Goal: Transaction & Acquisition: Purchase product/service

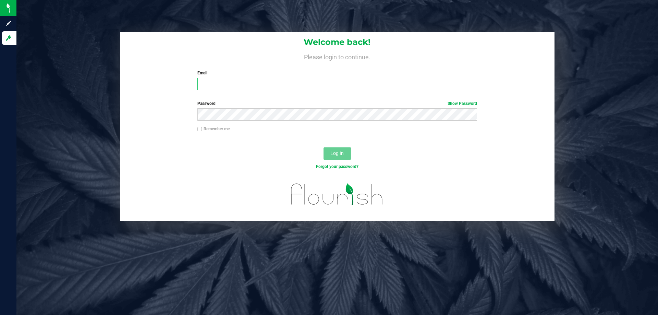
click at [261, 82] on input "Email" at bounding box center [336, 84] width 279 height 12
type input "[EMAIL_ADDRESS][DOMAIN_NAME]"
click at [323, 147] on button "Log In" at bounding box center [336, 153] width 27 height 12
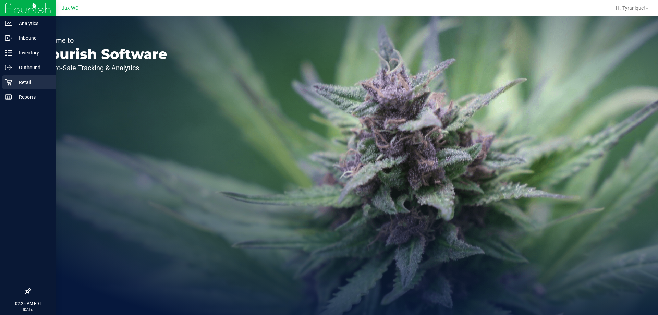
click at [16, 84] on p "Retail" at bounding box center [32, 82] width 41 height 8
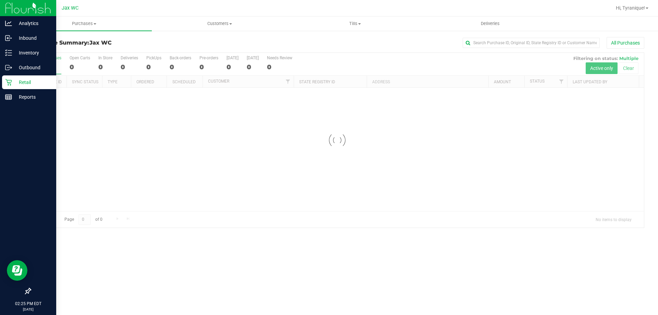
click at [19, 9] on img at bounding box center [28, 8] width 46 height 16
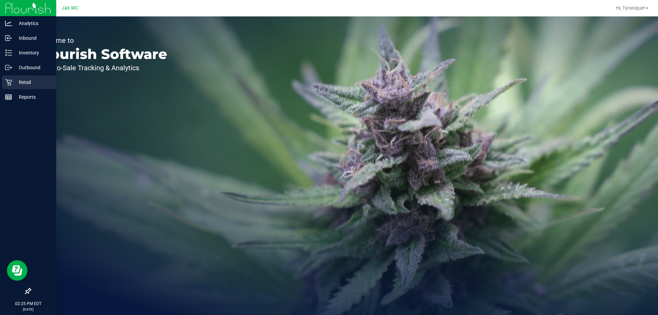
click at [13, 82] on p "Retail" at bounding box center [32, 82] width 41 height 8
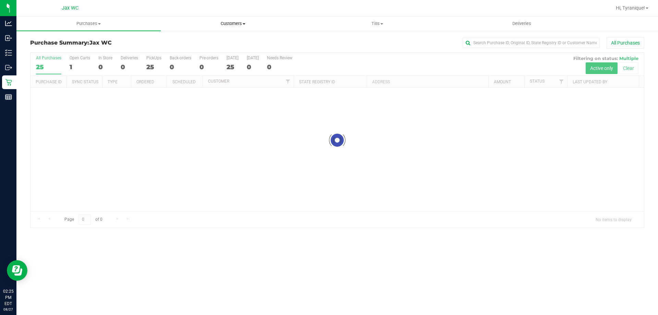
click at [228, 24] on span "Customers" at bounding box center [233, 24] width 144 height 6
click at [225, 39] on li "All customers" at bounding box center [233, 41] width 144 height 8
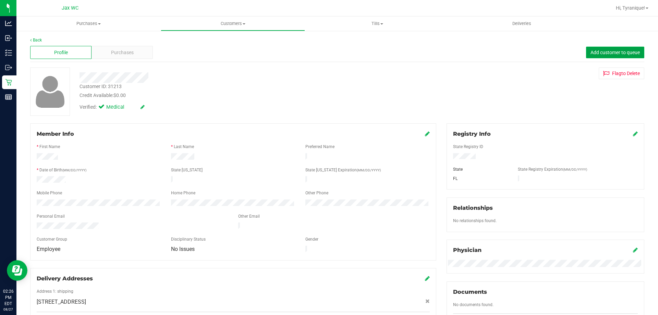
click at [593, 49] on button "Add customer to queue" at bounding box center [615, 53] width 58 height 12
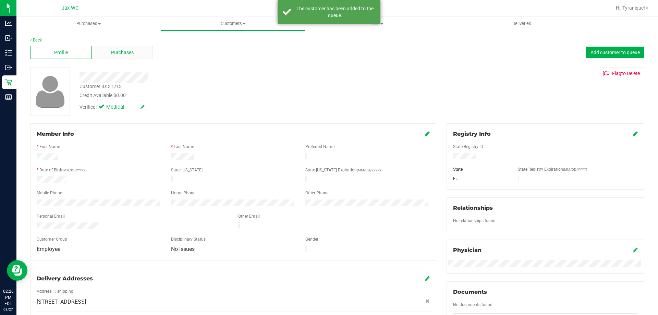
click at [138, 53] on div "Purchases" at bounding box center [121, 52] width 61 height 13
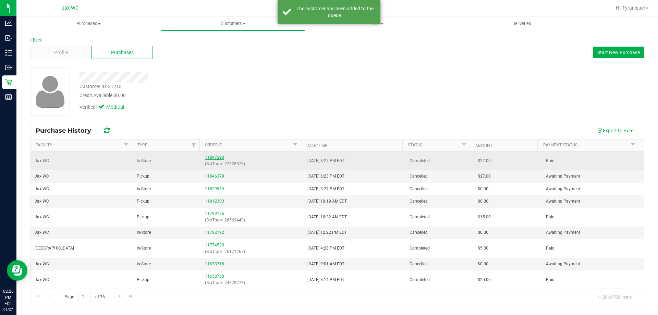
click at [210, 156] on link "11847290" at bounding box center [214, 157] width 19 height 5
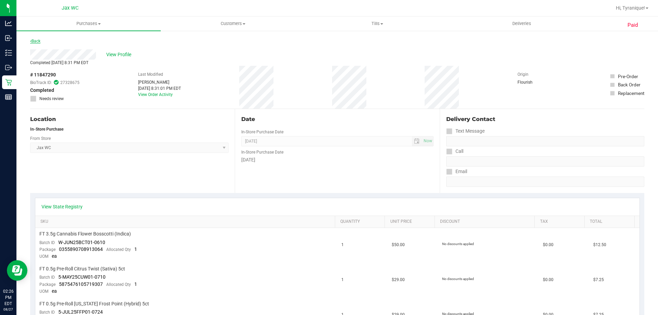
click at [33, 43] on div "Back" at bounding box center [35, 41] width 10 height 8
click at [33, 40] on link "Back" at bounding box center [35, 41] width 10 height 5
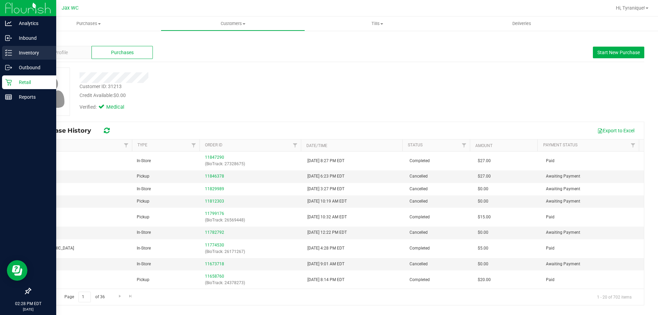
click at [10, 50] on icon at bounding box center [8, 52] width 7 height 7
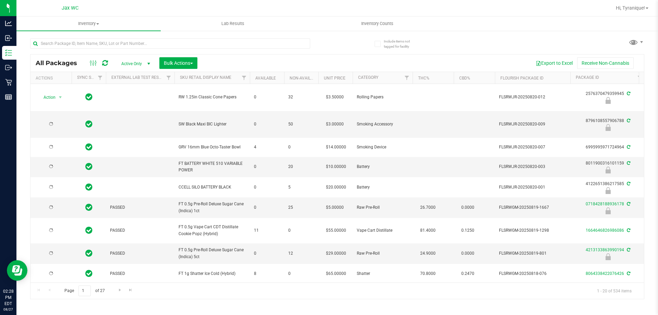
type input "[DATE]"
click at [90, 47] on input "text" at bounding box center [170, 43] width 280 height 10
type input "BOF"
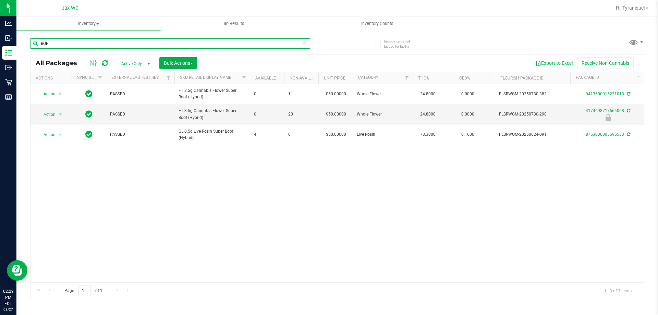
click at [135, 46] on input "BOF" at bounding box center [170, 43] width 280 height 10
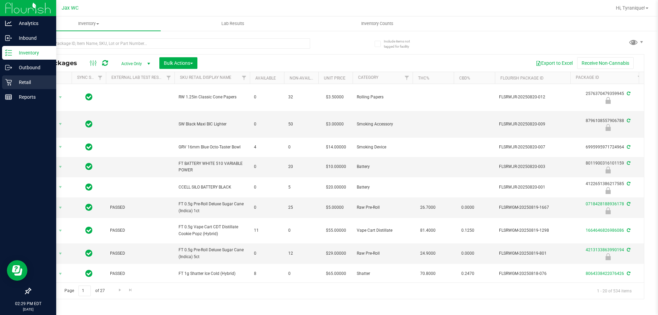
click at [16, 84] on p "Retail" at bounding box center [32, 82] width 41 height 8
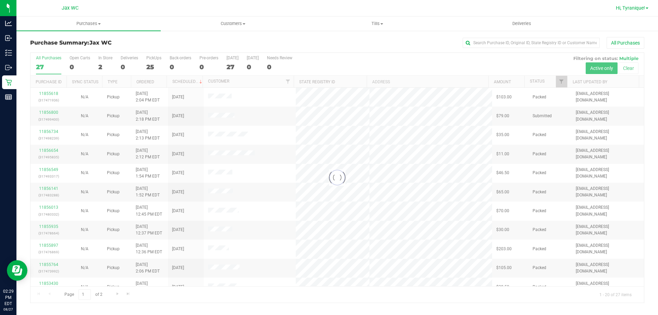
click at [643, 7] on span "Hi, Tyranique!" at bounding box center [630, 7] width 29 height 5
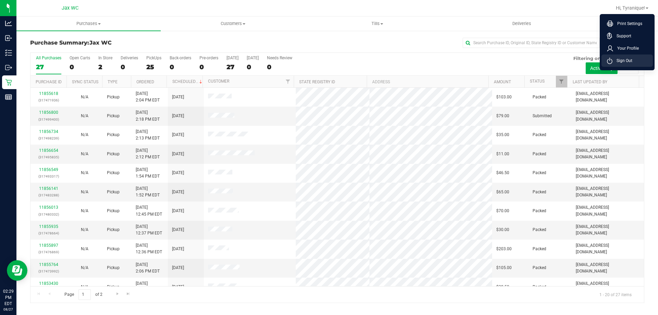
click at [617, 61] on span "Sign Out" at bounding box center [622, 60] width 20 height 7
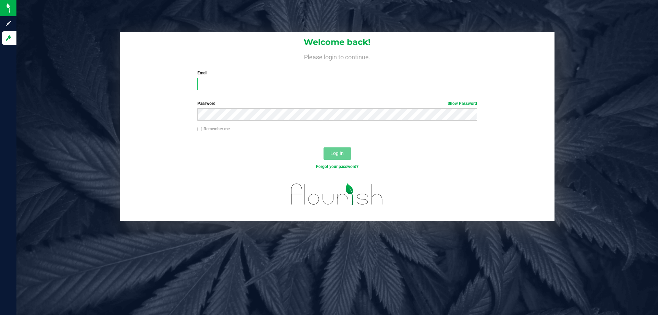
drag, startPoint x: 355, startPoint y: 86, endPoint x: 352, endPoint y: 78, distance: 8.1
click at [355, 84] on input "Email" at bounding box center [336, 84] width 279 height 12
type input "[EMAIL_ADDRESS][PERSON_NAME][DOMAIN_NAME]"
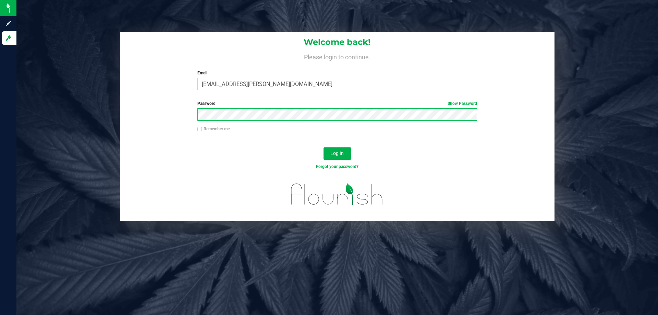
click at [323, 147] on button "Log In" at bounding box center [336, 153] width 27 height 12
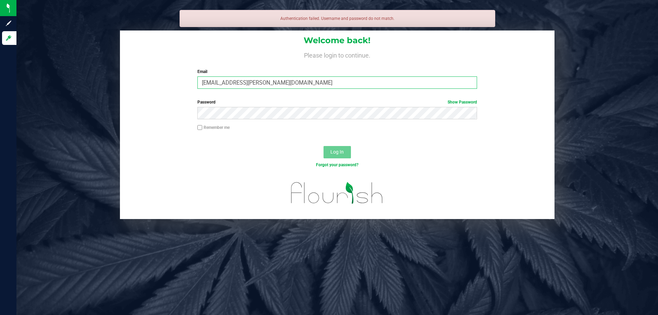
click at [319, 89] on input "[EMAIL_ADDRESS][PERSON_NAME][DOMAIN_NAME]" at bounding box center [336, 82] width 279 height 12
click at [319, 86] on input "[EMAIL_ADDRESS][PERSON_NAME][DOMAIN_NAME]" at bounding box center [336, 82] width 279 height 12
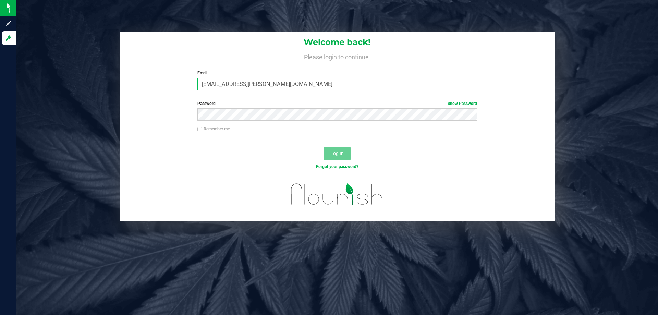
type input "[EMAIL_ADDRESS][PERSON_NAME][DOMAIN_NAME]"
click at [323, 147] on button "Log In" at bounding box center [336, 153] width 27 height 12
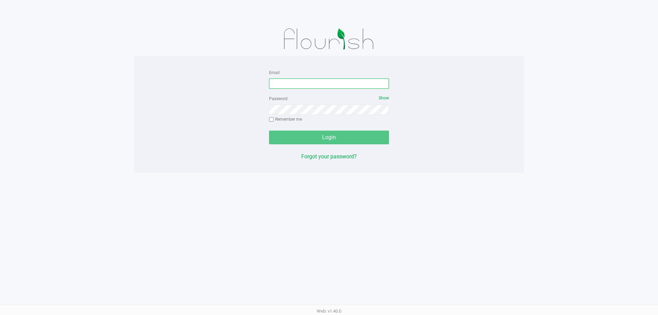
click at [292, 86] on input "Email" at bounding box center [329, 83] width 120 height 10
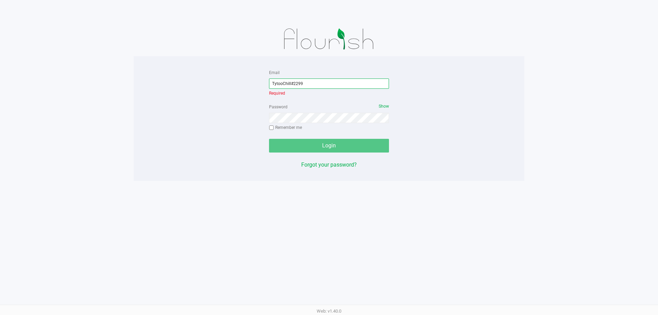
click at [321, 85] on input "TytooChill#2299" at bounding box center [329, 83] width 120 height 10
type input "[EMAIL_ADDRESS][DOMAIN_NAME]"
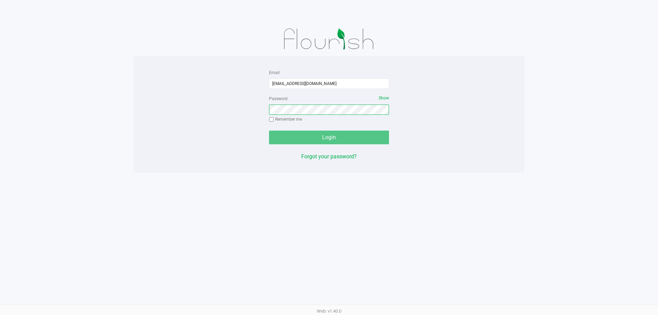
click at [327, 119] on div "Password Show Remember me" at bounding box center [329, 109] width 120 height 31
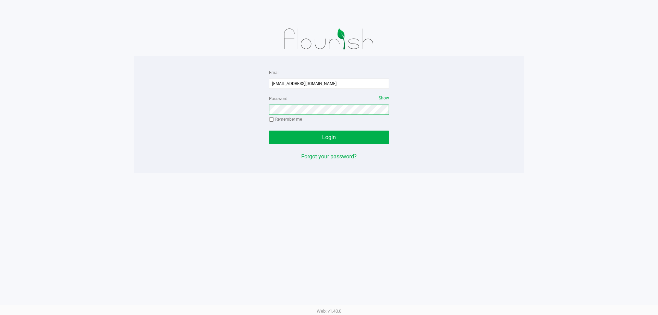
click at [269, 131] on button "Login" at bounding box center [329, 138] width 120 height 14
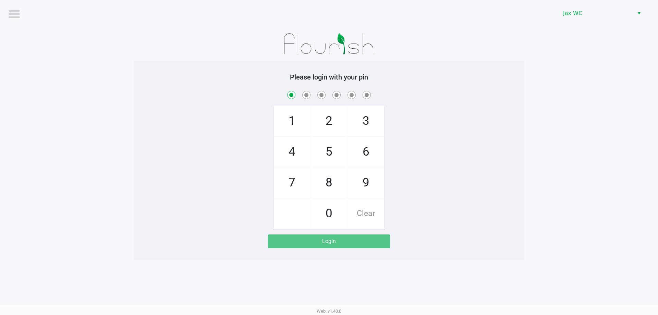
checkbox input "true"
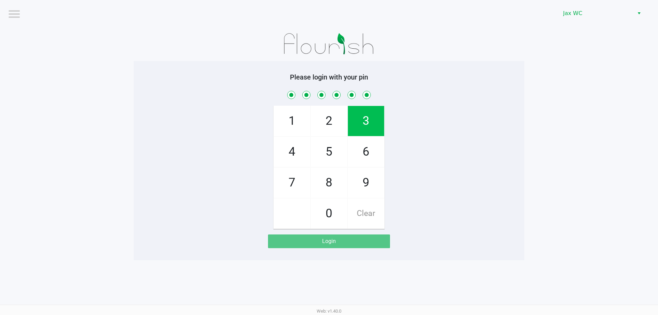
checkbox input "true"
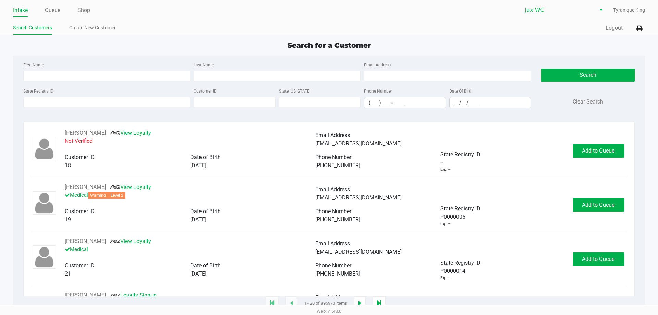
click at [63, 12] on ul "Intake Queue Shop" at bounding box center [171, 11] width 316 height 12
click at [58, 10] on link "Queue" at bounding box center [52, 10] width 15 height 10
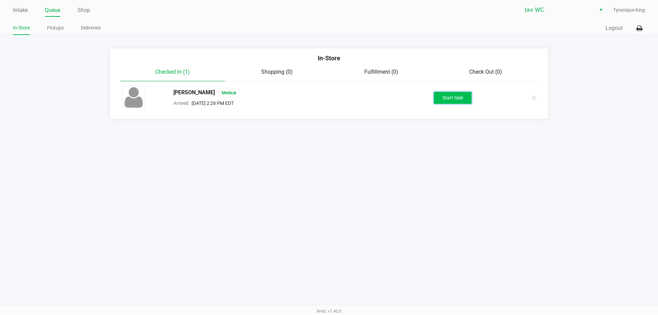
click at [449, 96] on button "Start Sale" at bounding box center [453, 98] width 38 height 12
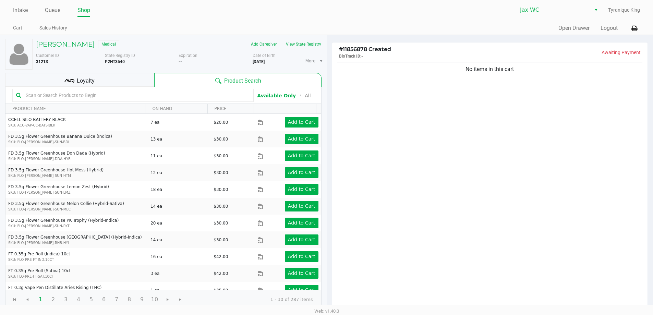
click at [83, 96] on input "text" at bounding box center [136, 95] width 227 height 10
click at [64, 46] on h5 "JESSICA HOPKINS" at bounding box center [65, 44] width 59 height 8
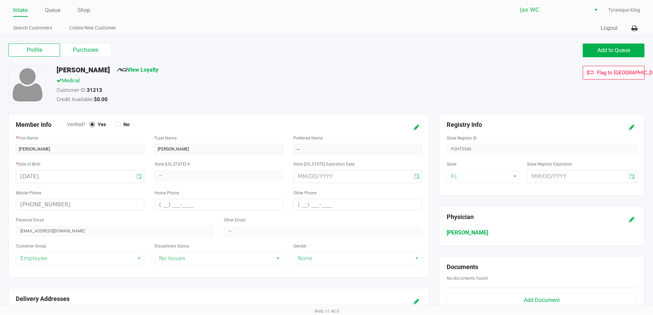
click at [98, 43] on div "Profile Purchases Add to Queue" at bounding box center [326, 54] width 646 height 24
click at [98, 47] on label "Purchases" at bounding box center [85, 50] width 51 height 13
click at [0, 0] on 1 "Purchases" at bounding box center [0, 0] width 0 height 0
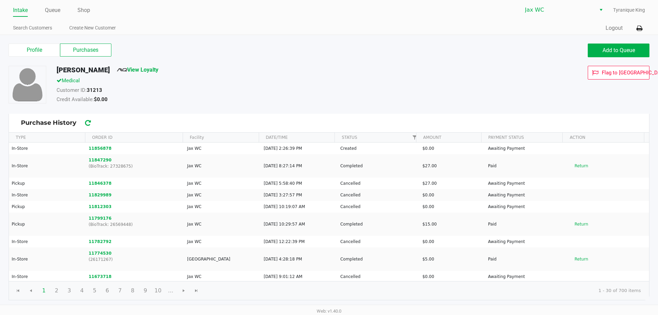
click at [279, 93] on div "Customer ID: 31213" at bounding box center [252, 91] width 402 height 10
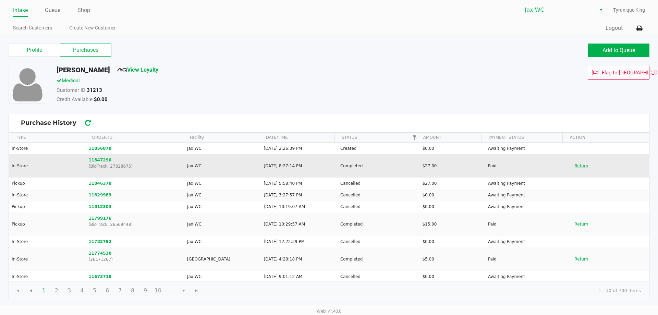
click at [577, 163] on button "Return" at bounding box center [581, 165] width 23 height 11
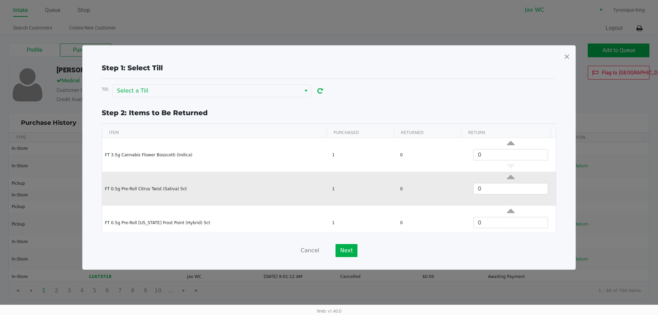
scroll to position [30, 0]
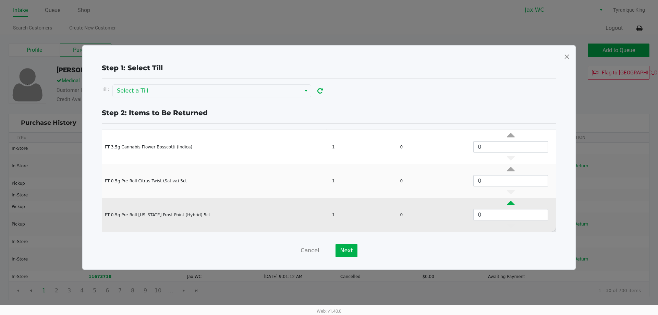
click at [507, 200] on icon "Data table" at bounding box center [511, 204] width 8 height 9
type input "1"
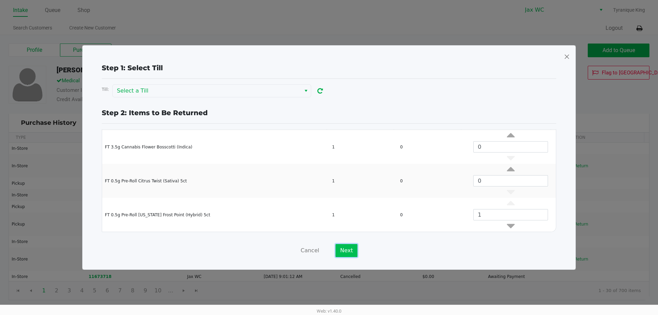
click at [352, 251] on button "Next" at bounding box center [346, 250] width 22 height 13
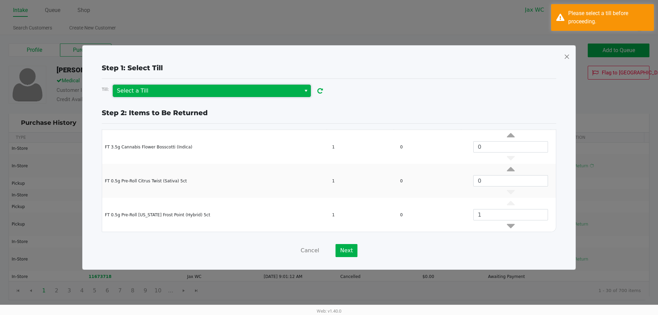
click at [191, 92] on span "Select a Till" at bounding box center [207, 91] width 180 height 8
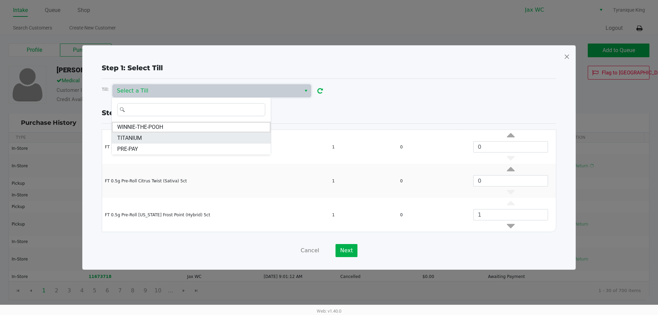
click at [169, 134] on li "TITANIUM" at bounding box center [191, 138] width 159 height 11
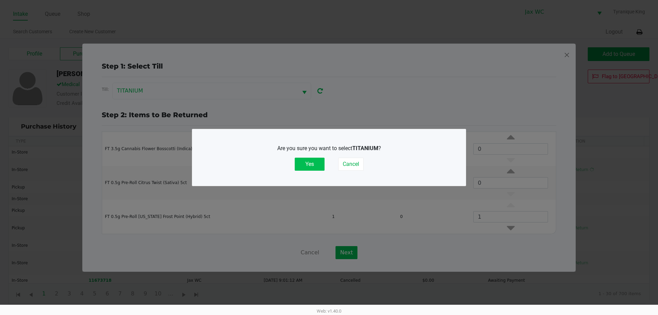
click at [310, 164] on button "Yes" at bounding box center [310, 164] width 30 height 13
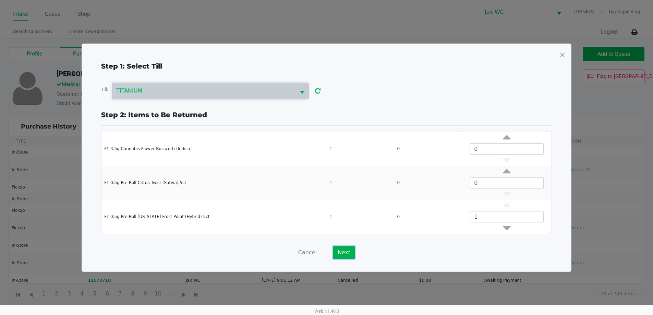
click at [343, 252] on button "Next" at bounding box center [344, 252] width 22 height 13
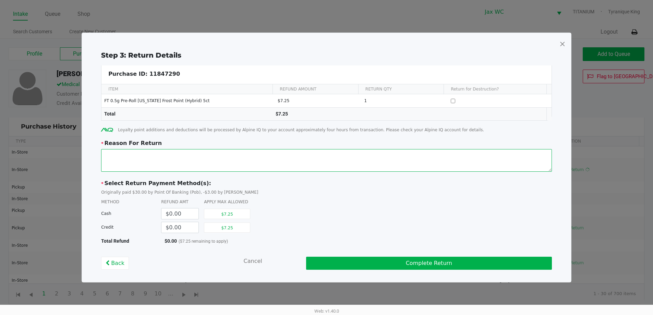
click at [240, 161] on textarea at bounding box center [326, 160] width 451 height 23
type textarea "Cx got pre-rolls but they were unraveling & loose. Wanted to return. Processed …"
click at [243, 223] on button "$7.25" at bounding box center [227, 227] width 46 height 10
type input "$7.25"
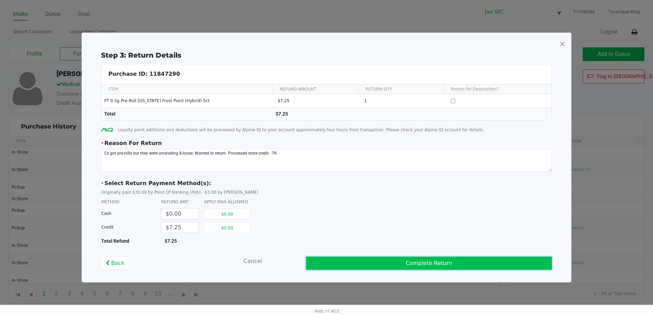
click at [354, 262] on button "Complete Return" at bounding box center [429, 263] width 246 height 13
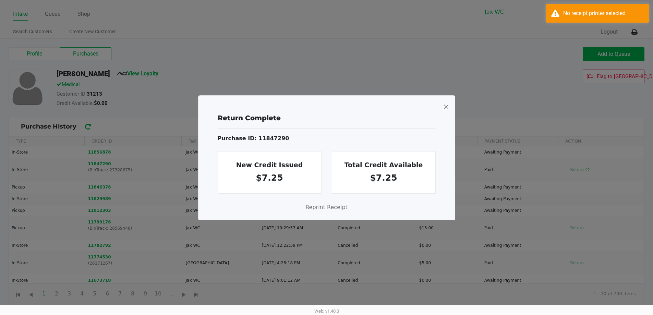
click at [444, 108] on span at bounding box center [446, 106] width 6 height 11
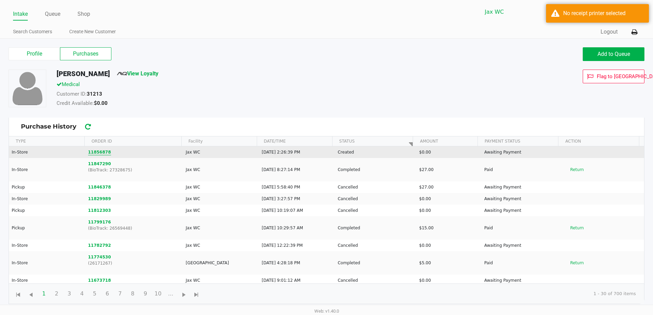
click at [98, 152] on button "11856878" at bounding box center [99, 152] width 23 height 6
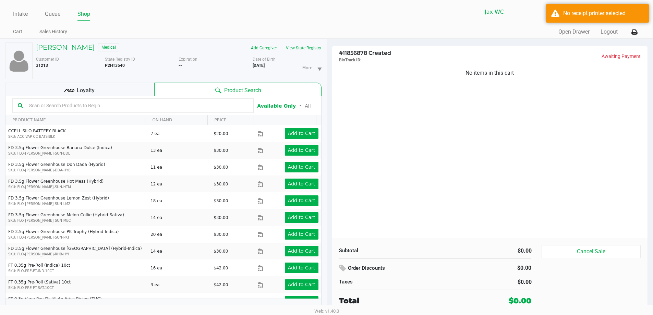
click at [140, 106] on input "text" at bounding box center [137, 105] width 222 height 10
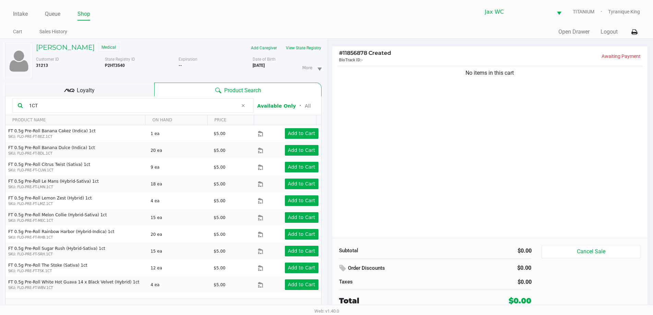
type input "1CT"
click at [102, 91] on div "Loyalty" at bounding box center [79, 90] width 149 height 14
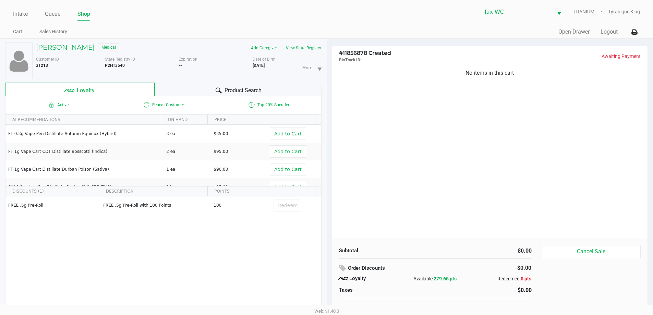
click at [187, 91] on div "Product Search" at bounding box center [238, 90] width 167 height 14
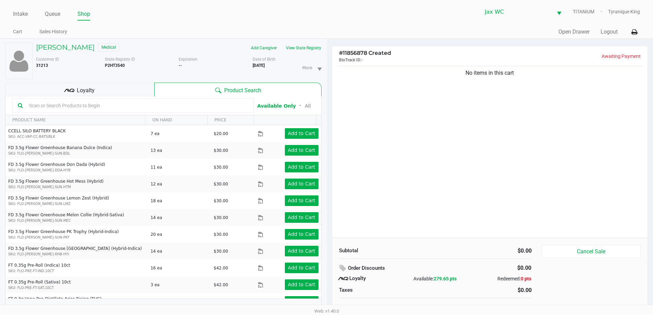
click at [160, 103] on input "text" at bounding box center [137, 105] width 222 height 10
type input "BOF"
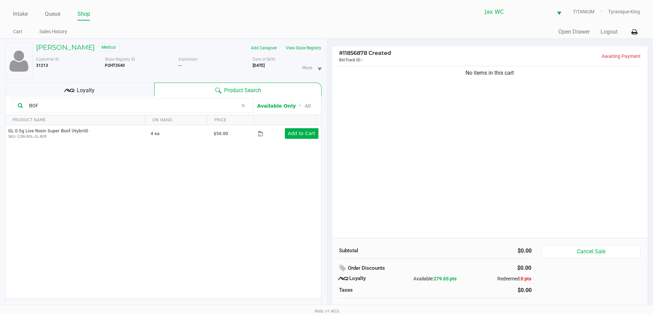
click at [175, 108] on input "BOF" at bounding box center [131, 105] width 211 height 10
type input "S"
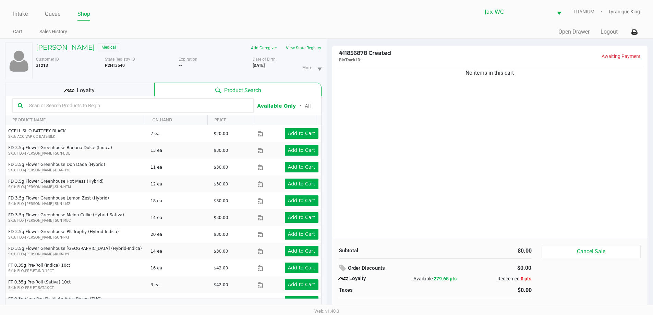
click at [134, 110] on input "text" at bounding box center [137, 105] width 222 height 10
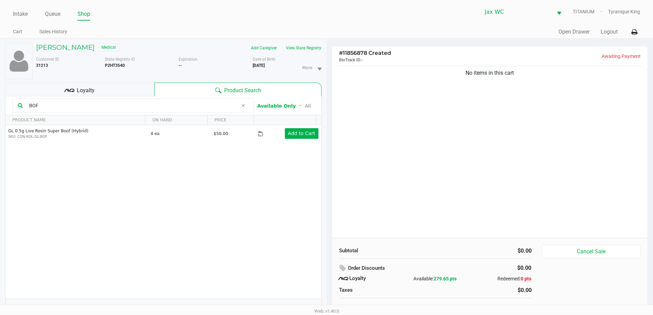
click at [144, 102] on input "BOF" at bounding box center [131, 105] width 211 height 10
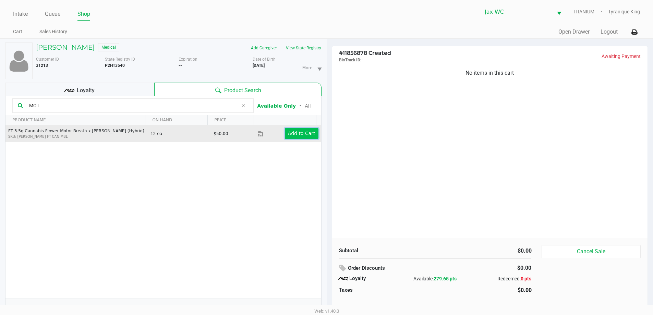
click at [293, 138] on button "Add to Cart" at bounding box center [302, 133] width 34 height 11
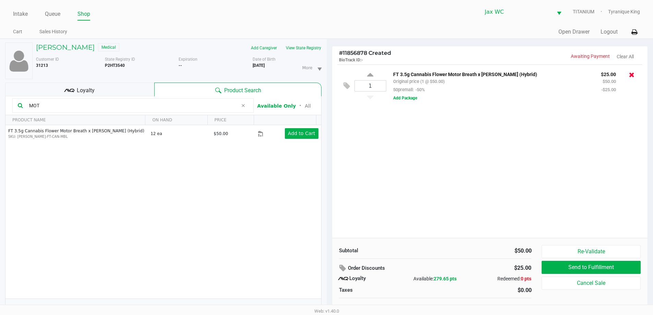
click at [634, 74] on icon at bounding box center [631, 74] width 5 height 7
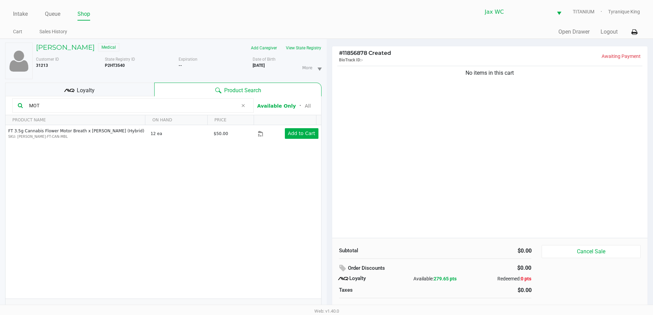
click at [150, 98] on kendo-grid-toolbar "MOT Available Only ᛫ All" at bounding box center [163, 105] width 316 height 19
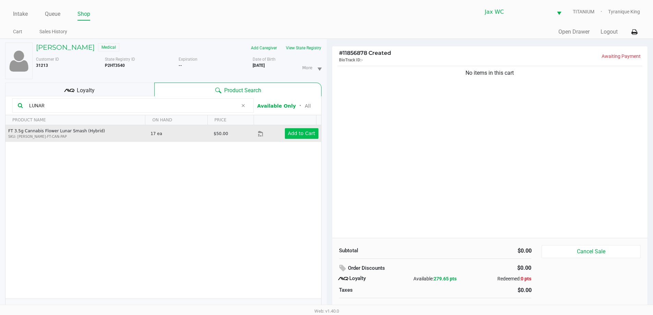
type input "LUNAR"
click at [294, 132] on app-button-loader "Add to Cart" at bounding box center [301, 133] width 27 height 5
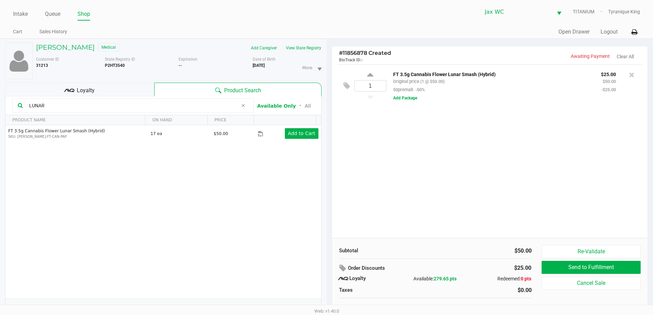
click at [108, 90] on div "Loyalty" at bounding box center [79, 90] width 149 height 14
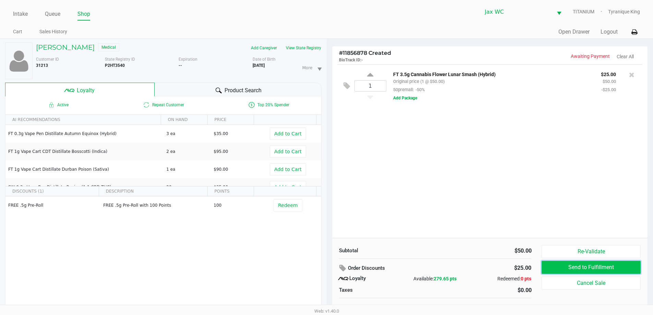
click at [561, 263] on button "Send to Fulfillment" at bounding box center [590, 267] width 99 height 13
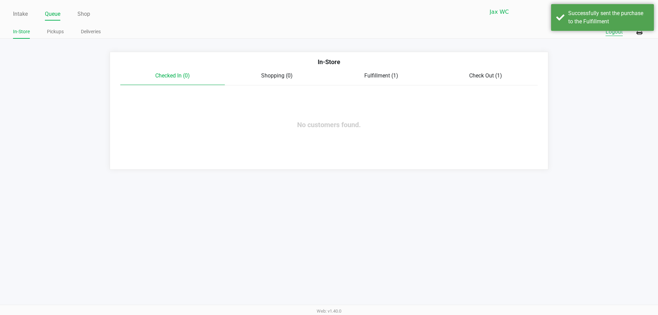
click at [617, 34] on button "Logout" at bounding box center [613, 32] width 17 height 8
